Goal: Complete application form: Complete application form

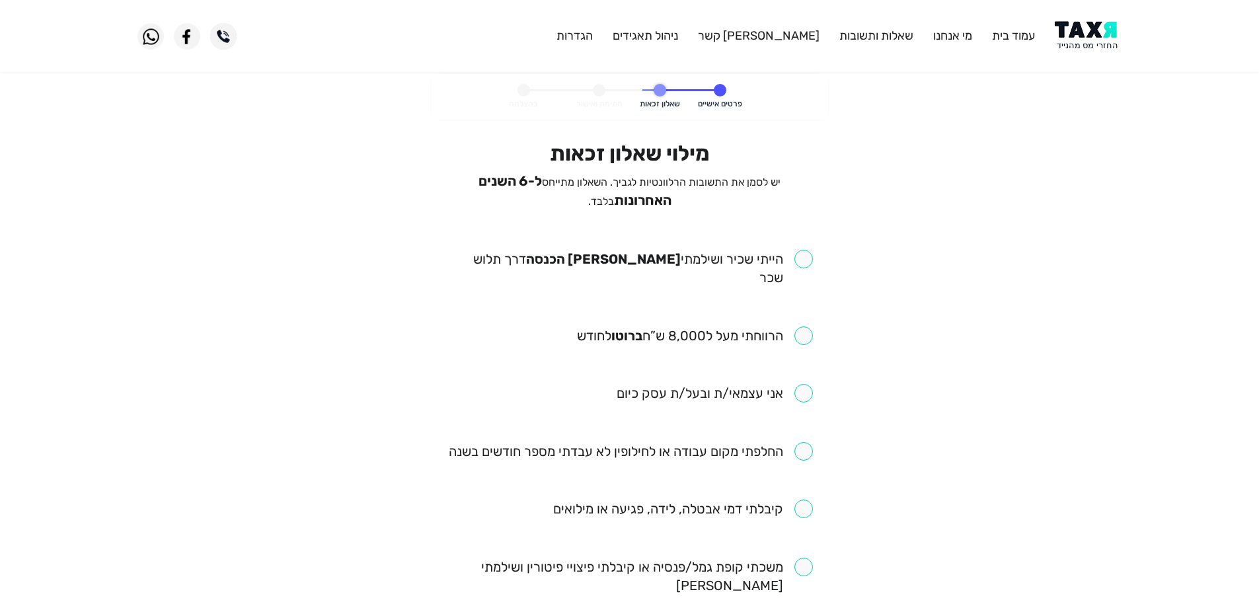
click at [801, 252] on input "checkbox" at bounding box center [630, 268] width 366 height 37
checkbox input "true"
click at [806, 326] on input "checkbox" at bounding box center [695, 335] width 236 height 19
checkbox input "true"
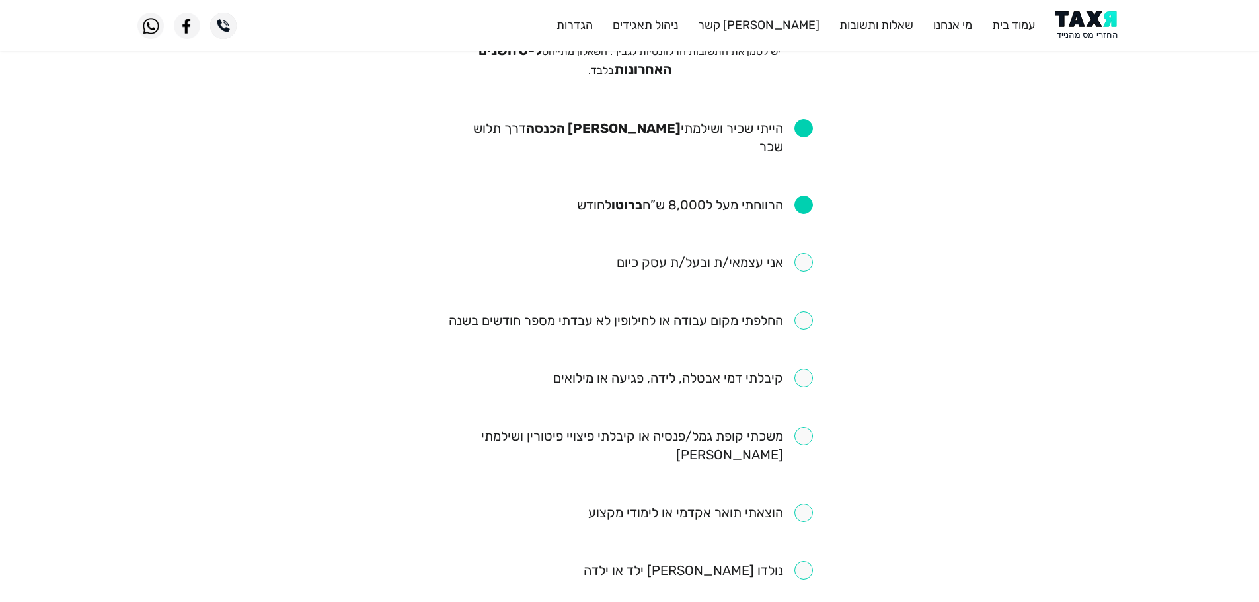
scroll to position [132, 0]
click at [807, 310] on input "checkbox" at bounding box center [631, 319] width 364 height 19
checkbox input "true"
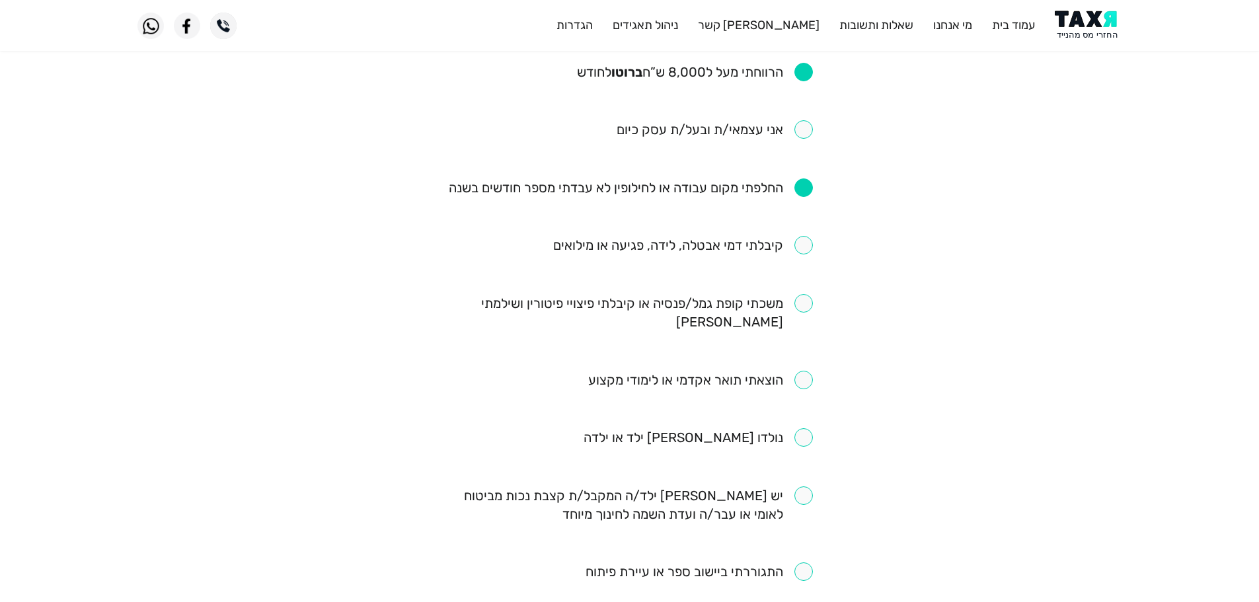
scroll to position [264, 0]
click at [809, 293] on input "checkbox" at bounding box center [630, 311] width 366 height 37
checkbox input "true"
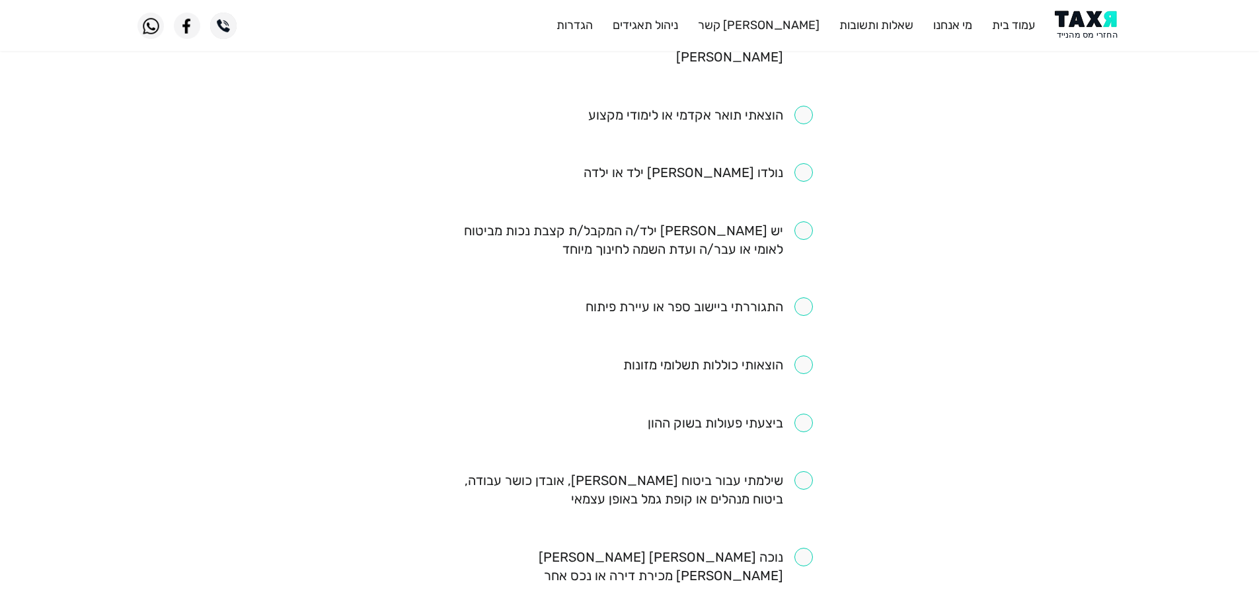
scroll to position [595, 0]
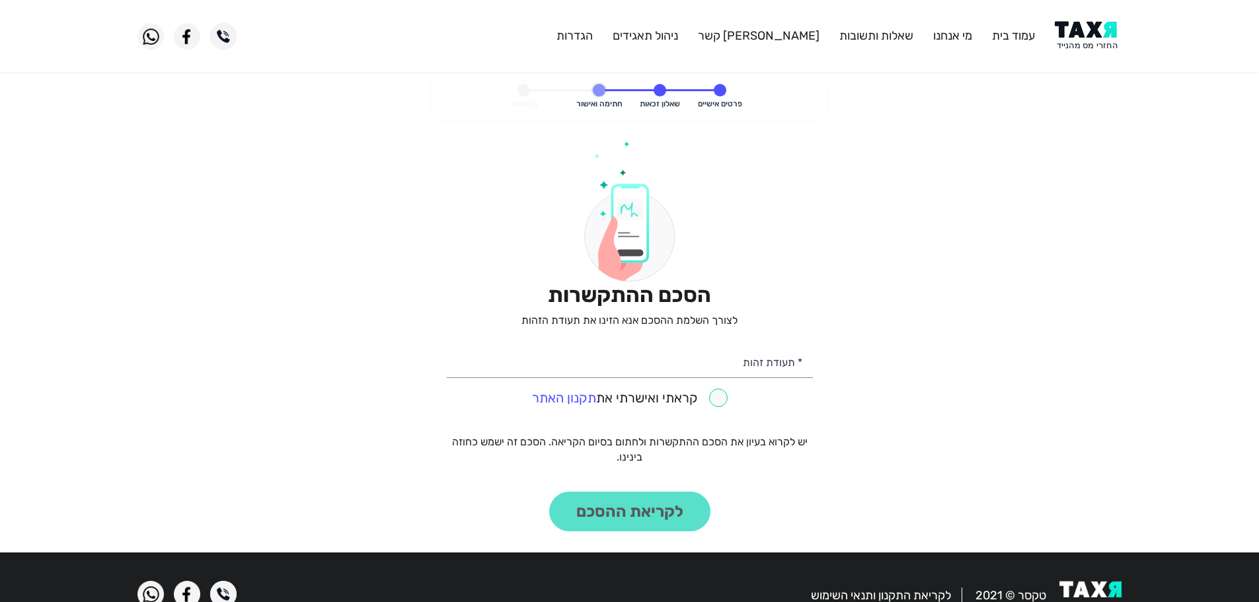
click at [1077, 40] on img at bounding box center [1088, 36] width 67 height 30
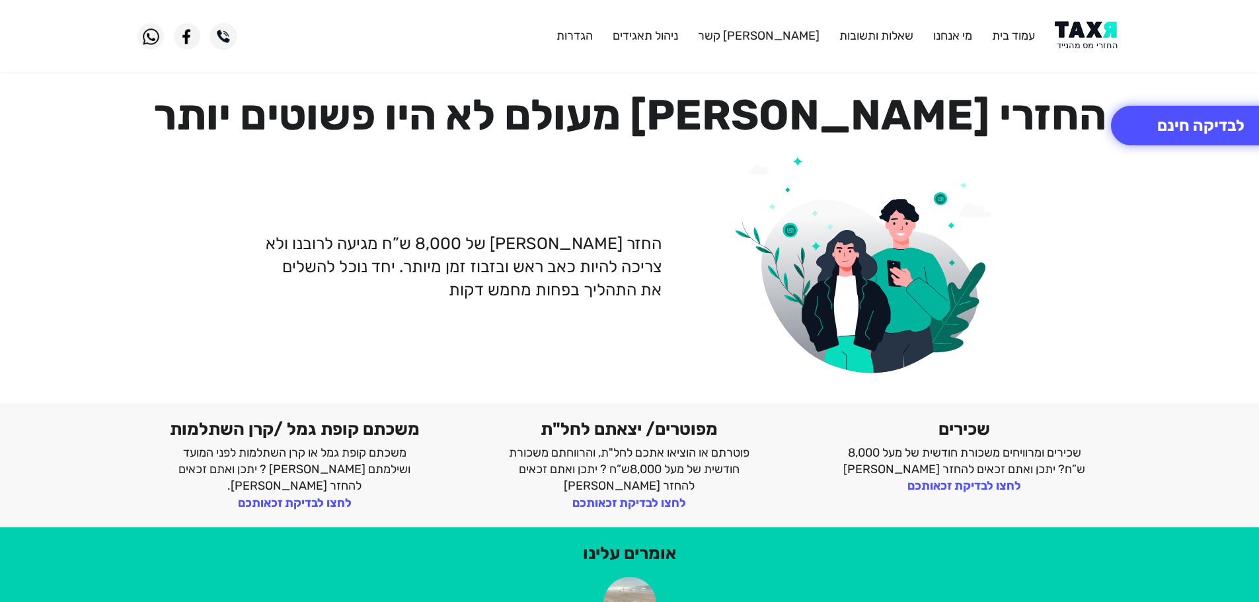
click at [1088, 40] on img at bounding box center [1088, 36] width 67 height 30
click at [1080, 42] on img at bounding box center [1088, 36] width 67 height 30
click at [1084, 33] on img at bounding box center [1088, 36] width 67 height 30
click at [1078, 34] on img at bounding box center [1088, 36] width 67 height 30
click at [1176, 118] on button "לבדיקה חינם" at bounding box center [1201, 126] width 180 height 40
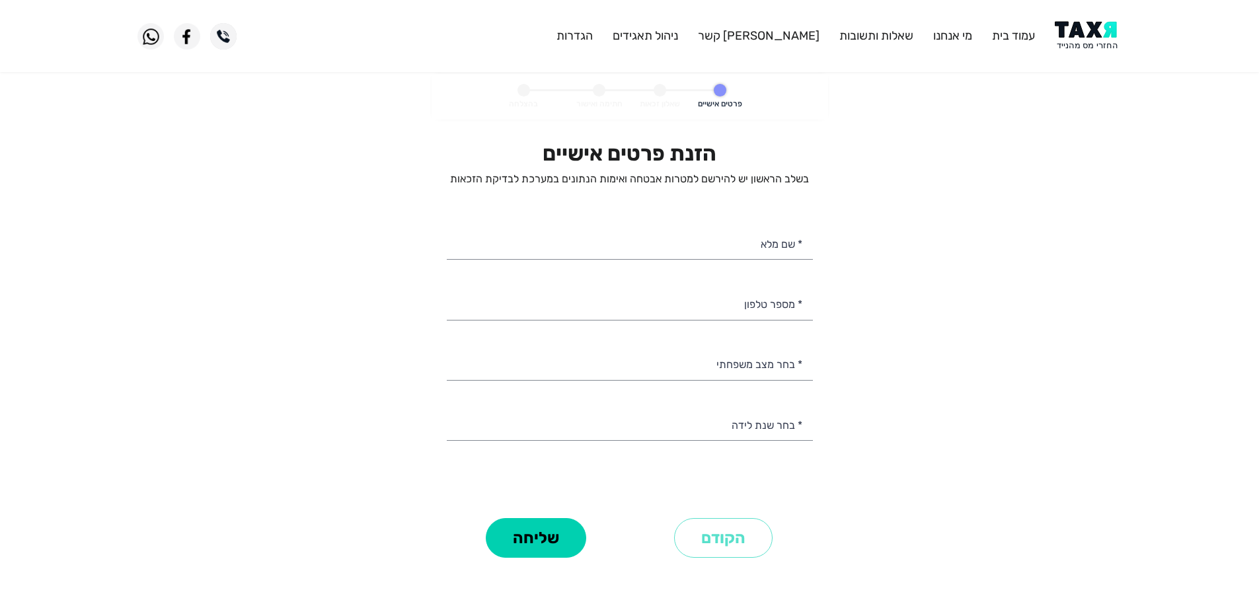
select select
click at [667, 309] on input "* מספר טלפון" at bounding box center [630, 303] width 366 height 34
click at [661, 310] on input "* מספר טלפון" at bounding box center [630, 303] width 366 height 34
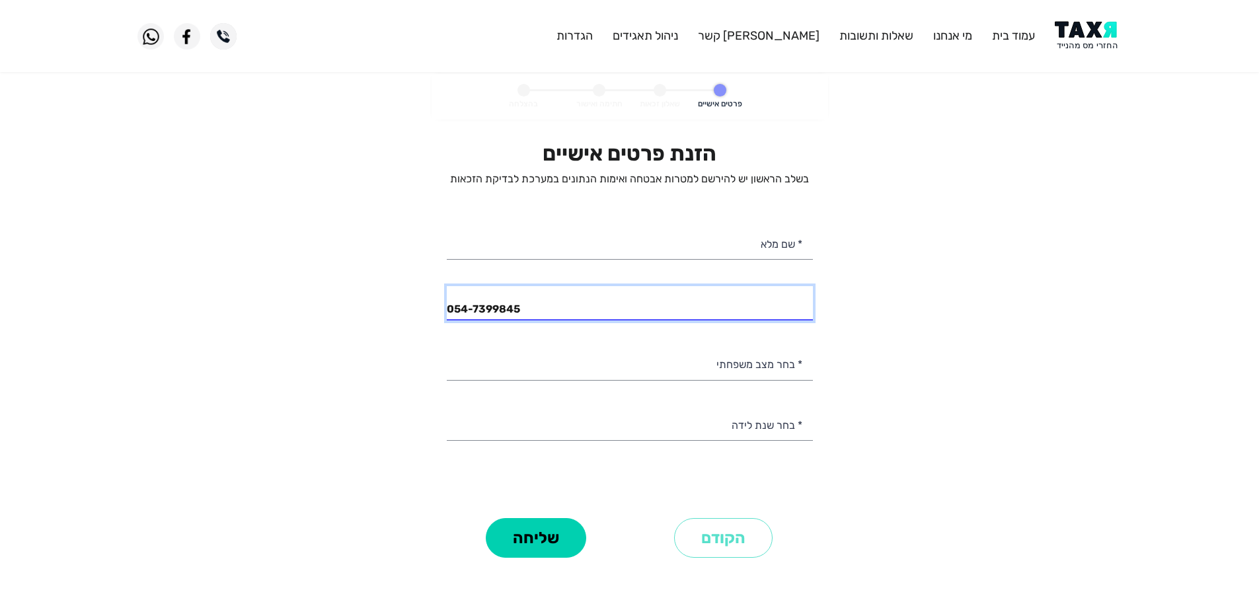
type input "054-7399845"
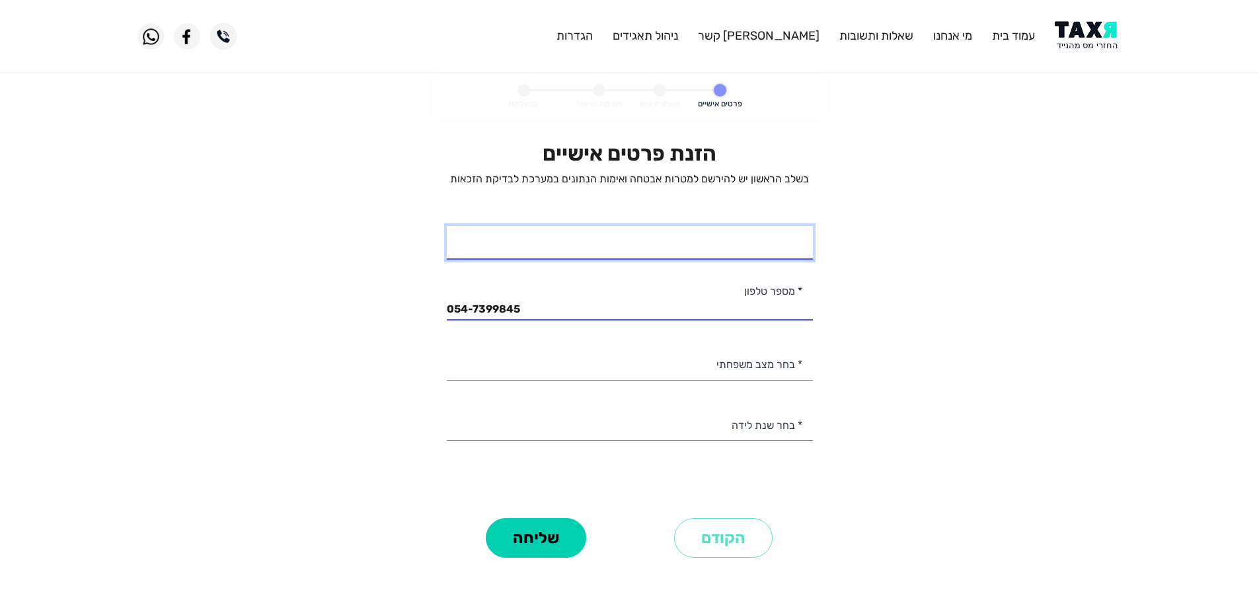
click at [763, 239] on input "* שם מלא" at bounding box center [630, 243] width 366 height 34
type input "מוחמד סעדה"
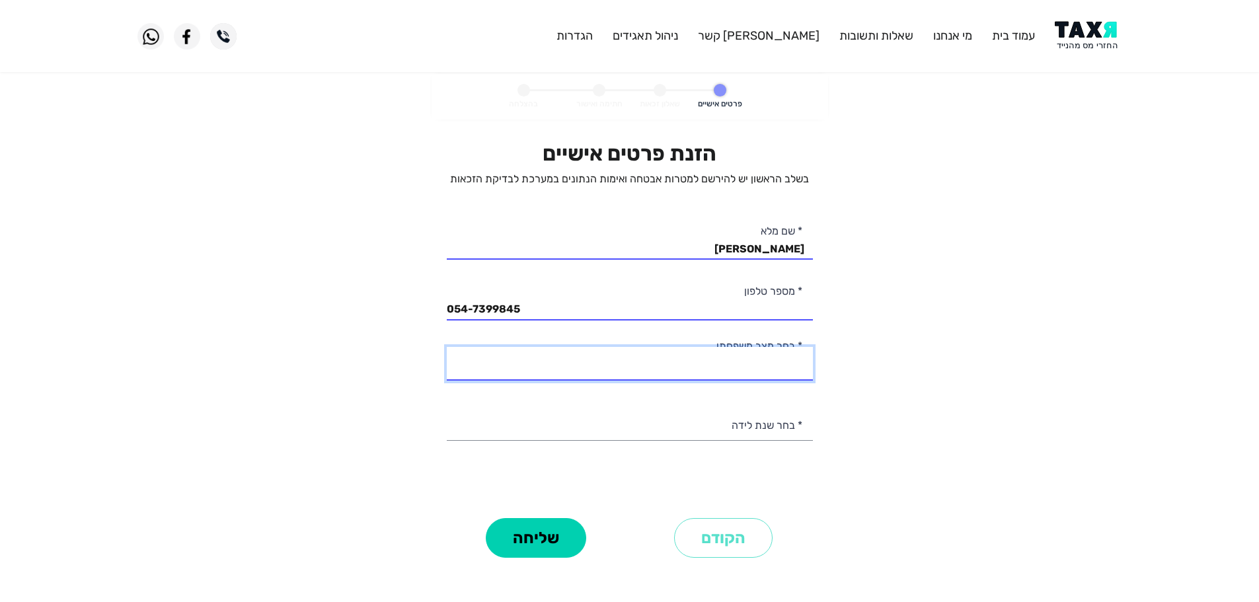
click at [724, 373] on select "רווק/ה נשוי/אה גרוש/ה אלמן/נה" at bounding box center [630, 364] width 366 height 34
select select "2: Married"
click at [447, 347] on select "רווק/ה נשוי/אה גרוש/ה אלמן/נה" at bounding box center [630, 364] width 366 height 34
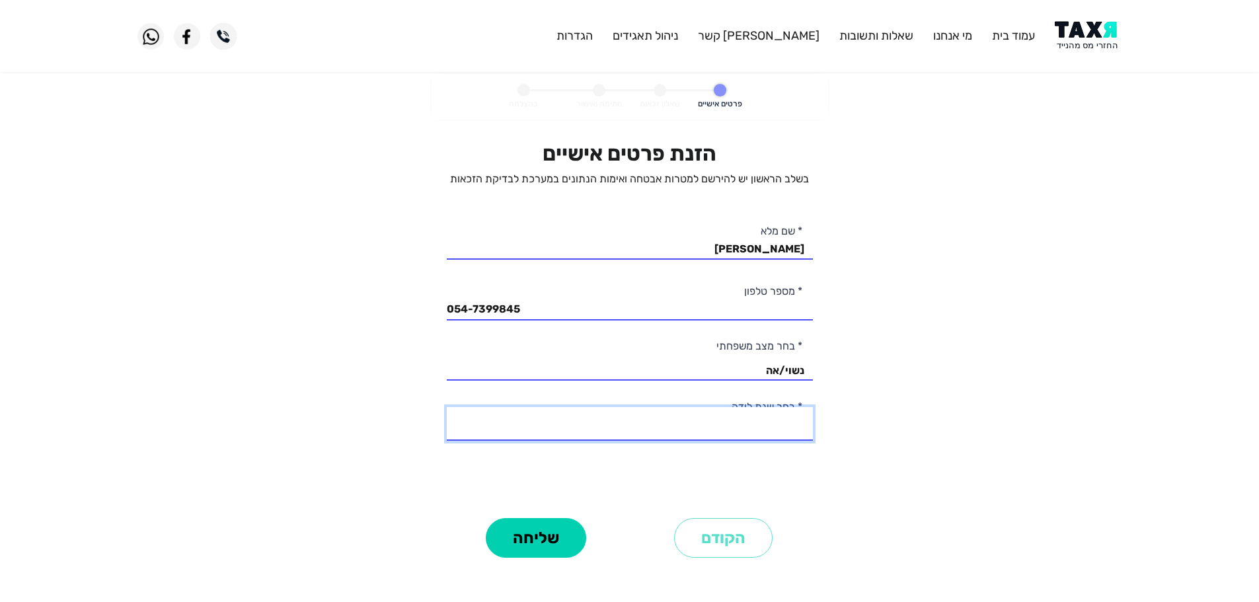
click at [755, 429] on select "2003 2002 2001 2000 1999 1998 1997 1996 1995 1994 1993 1992 1991 1990 1989 1988…" at bounding box center [630, 424] width 366 height 34
select select "24: 1980"
click at [447, 407] on select "2003 2002 2001 2000 1999 1998 1997 1996 1995 1994 1993 1992 1991 1990 1989 1988…" at bounding box center [630, 424] width 366 height 34
click at [528, 535] on button "שליחה" at bounding box center [536, 538] width 100 height 40
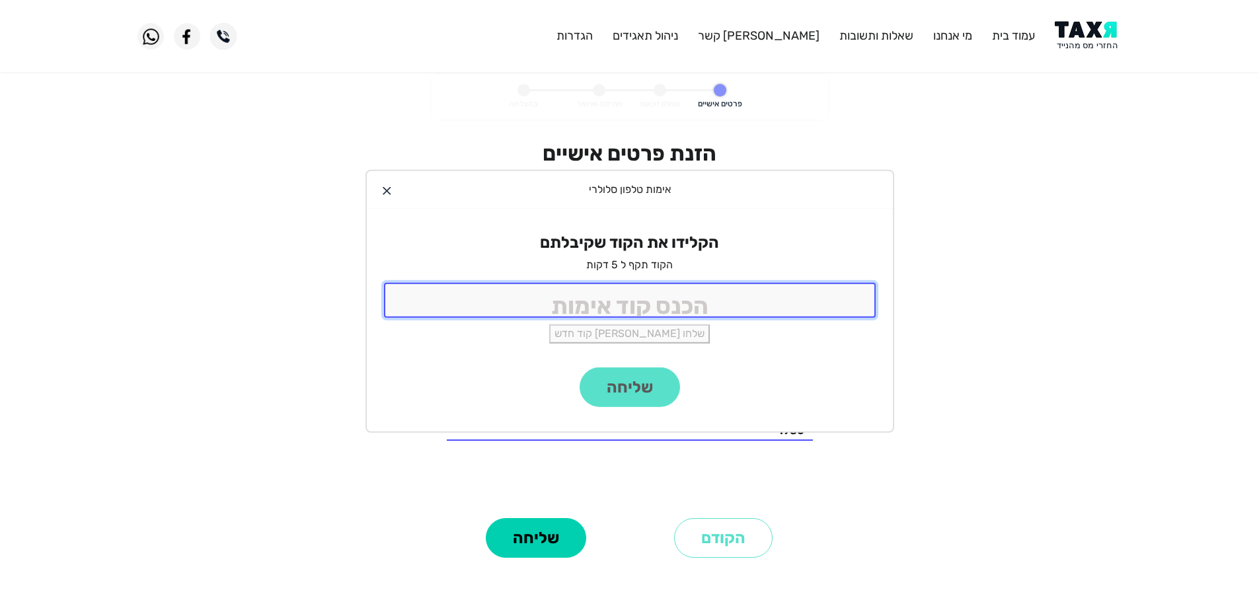
click at [699, 297] on input "tel" at bounding box center [630, 300] width 492 height 35
type input "9988"
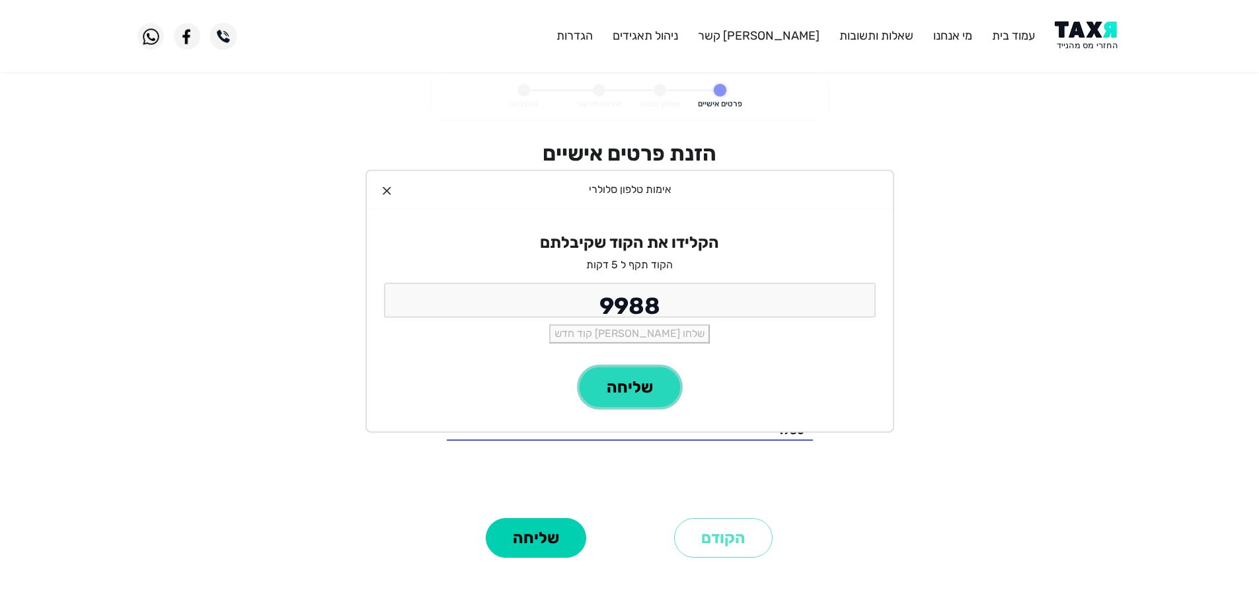
click at [661, 395] on button "שליחה" at bounding box center [630, 387] width 100 height 40
